Goal: Navigation & Orientation: Understand site structure

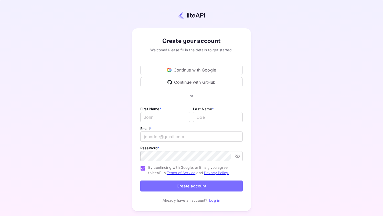
click at [216, 67] on div "Continue with Google" at bounding box center [191, 70] width 102 height 10
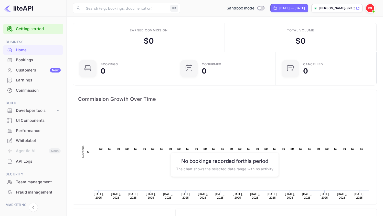
scroll to position [30, 0]
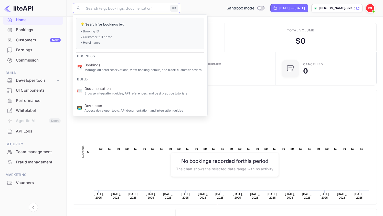
click at [116, 8] on input "text" at bounding box center [125, 8] width 85 height 10
click at [100, 10] on input "text" at bounding box center [125, 8] width 85 height 10
click at [247, 29] on div "Total volume $ 0" at bounding box center [301, 37] width 152 height 29
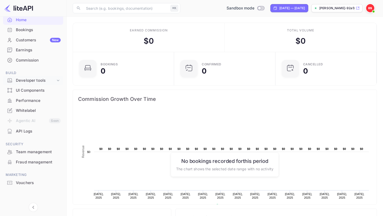
click at [43, 80] on div "Developer tools" at bounding box center [36, 81] width 40 height 6
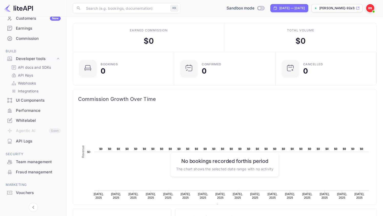
scroll to position [62, 0]
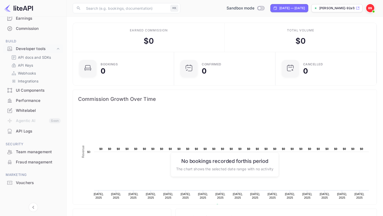
drag, startPoint x: 21, startPoint y: 8, endPoint x: 16, endPoint y: 8, distance: 5.9
click at [16, 8] on div at bounding box center [33, 8] width 67 height 17
click at [16, 8] on img at bounding box center [18, 8] width 29 height 8
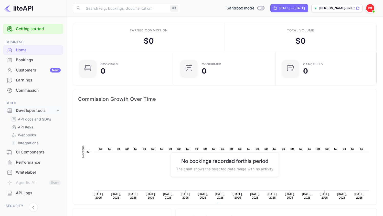
click at [39, 68] on div "Customers New" at bounding box center [38, 71] width 45 height 6
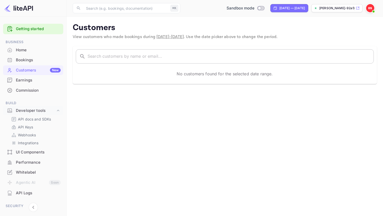
click at [96, 57] on input "text" at bounding box center [231, 56] width 286 height 14
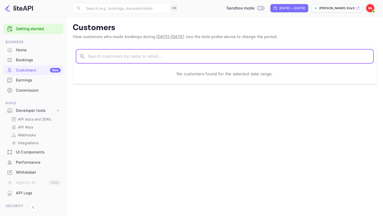
click at [96, 57] on input "text" at bounding box center [231, 56] width 286 height 14
click at [87, 53] on div "​ ​" at bounding box center [225, 56] width 298 height 14
click at [92, 56] on input "text" at bounding box center [231, 56] width 286 height 14
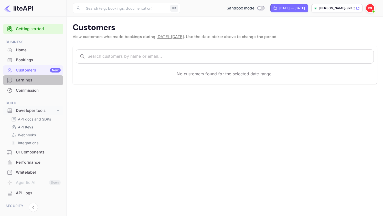
click at [30, 80] on div "Earnings" at bounding box center [38, 81] width 45 height 6
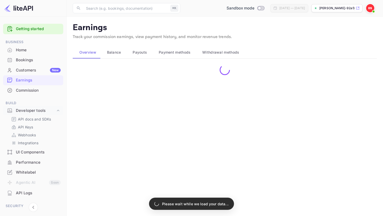
click at [30, 62] on div "Bookings" at bounding box center [38, 60] width 45 height 6
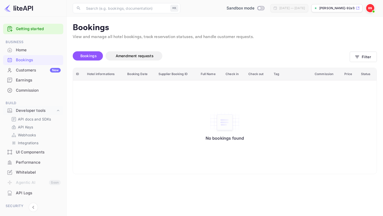
click at [34, 69] on div "Customers New" at bounding box center [38, 71] width 45 height 6
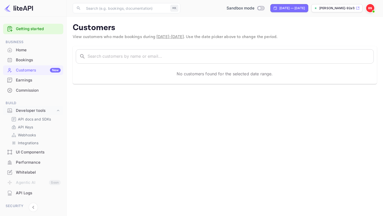
click at [37, 83] on div "Earnings" at bounding box center [38, 81] width 45 height 6
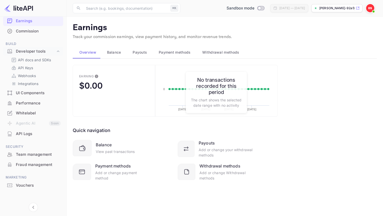
scroll to position [60, 0]
click at [286, 88] on div "Earning $0.00 Created with Highcharts 10.3.3 [DATE] [DATE] [DATE] [DATE] 0 Date…" at bounding box center [225, 129] width 304 height 129
click at [31, 95] on div "UI Components" at bounding box center [38, 93] width 45 height 6
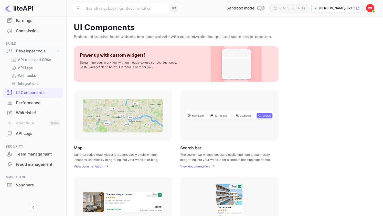
scroll to position [62, 0]
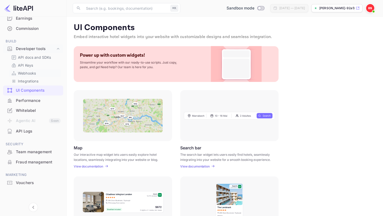
click at [31, 73] on p "Webhooks" at bounding box center [27, 73] width 18 height 5
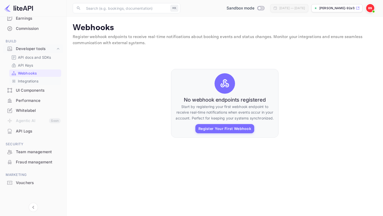
click at [34, 81] on p "Integrations" at bounding box center [28, 81] width 20 height 5
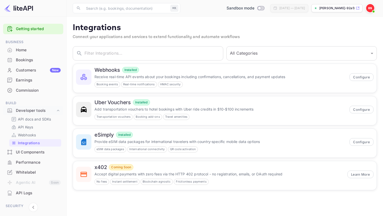
click at [26, 50] on div "Home" at bounding box center [38, 50] width 45 height 6
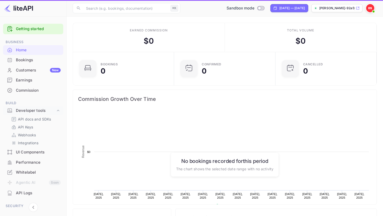
scroll to position [83, 98]
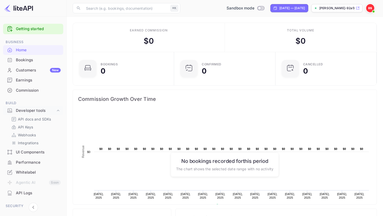
click at [32, 62] on div "Bookings" at bounding box center [38, 60] width 45 height 6
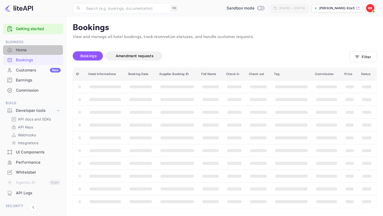
click at [20, 52] on div "Home" at bounding box center [38, 50] width 45 height 6
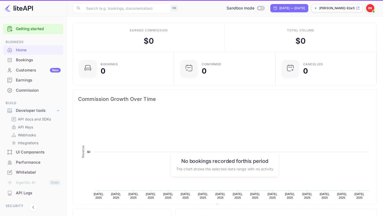
scroll to position [83, 98]
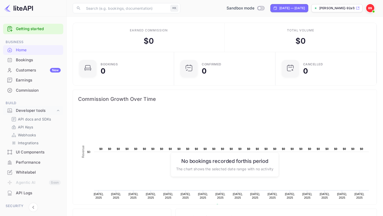
click at [21, 43] on span "Business" at bounding box center [33, 42] width 60 height 6
click at [22, 30] on link "Getting started" at bounding box center [38, 29] width 45 height 6
